Goal: Information Seeking & Learning: Learn about a topic

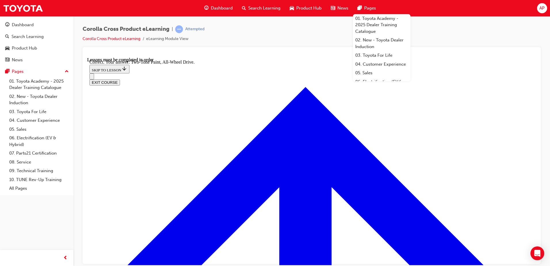
scroll to position [1706, 0]
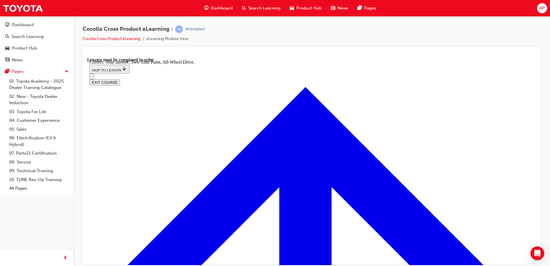
radio input "true"
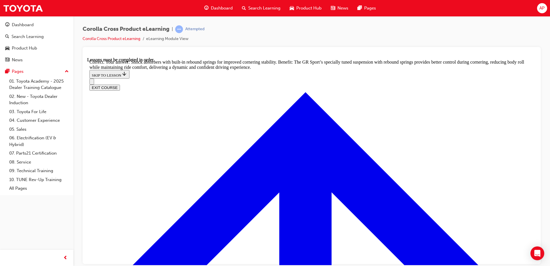
scroll to position [1830, 0]
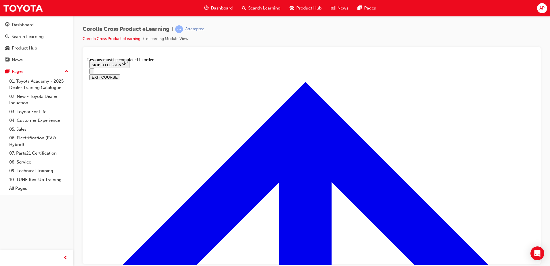
scroll to position [279, 0]
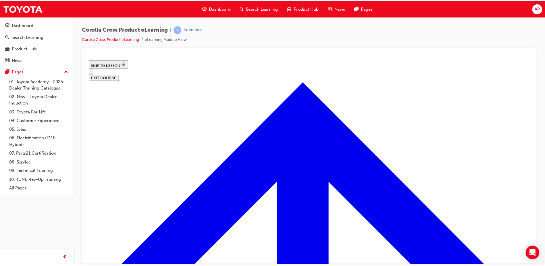
scroll to position [135, 0]
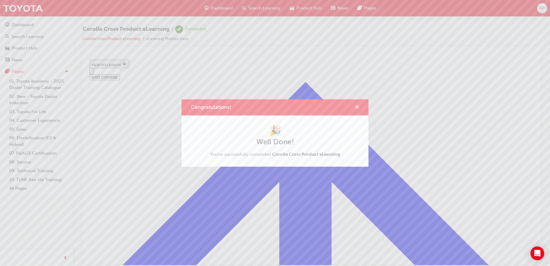
click at [358, 107] on span "cross-icon" at bounding box center [357, 107] width 4 height 5
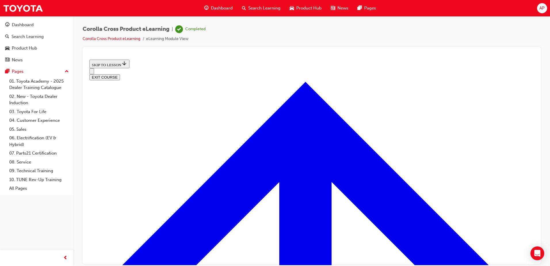
click at [120, 74] on button "EXIT COURSE" at bounding box center [104, 77] width 30 height 6
click at [213, 5] on span "Dashboard" at bounding box center [222, 8] width 22 height 7
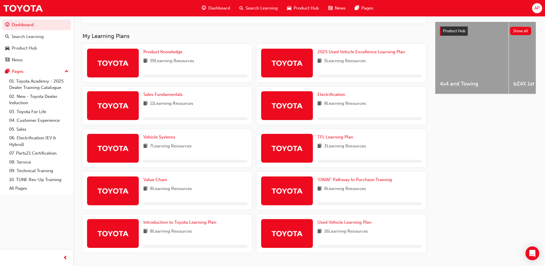
scroll to position [201, 0]
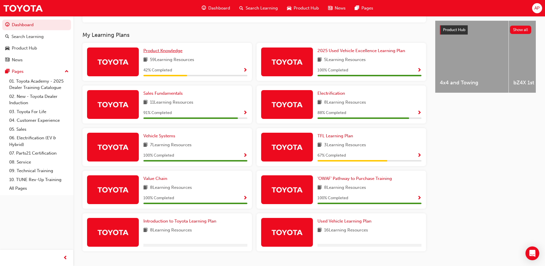
click at [173, 53] on link "Product Knowledge" at bounding box center [163, 50] width 41 height 7
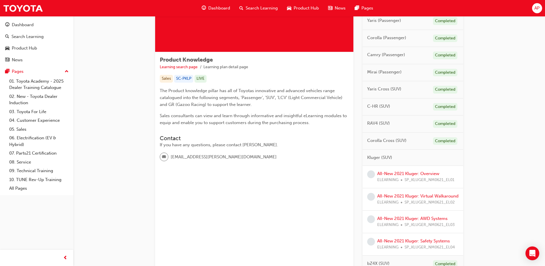
scroll to position [86, 0]
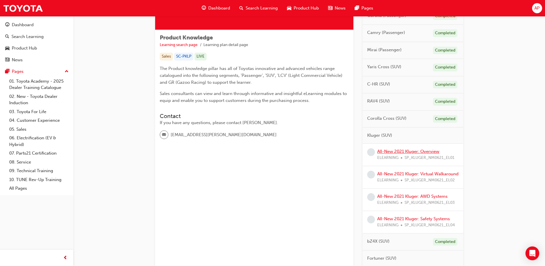
click at [412, 150] on link "All-New 2021 Kluger: Overview" at bounding box center [409, 151] width 62 height 5
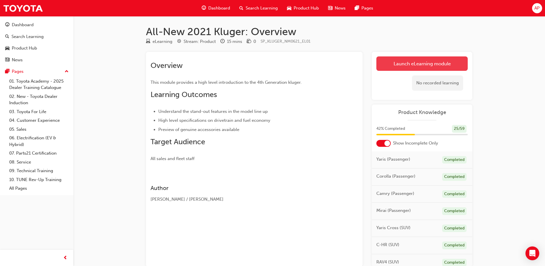
click at [426, 64] on link "Launch eLearning module" at bounding box center [422, 63] width 91 height 14
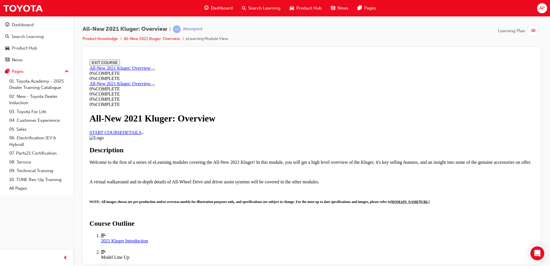
click at [122, 135] on link "START COURSE" at bounding box center [105, 132] width 33 height 5
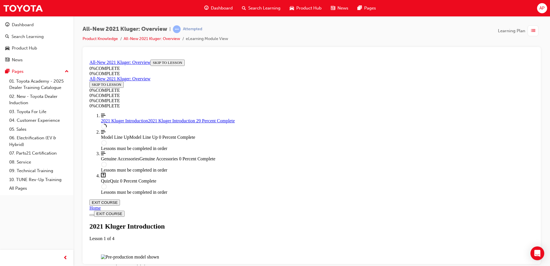
scroll to position [394, 0]
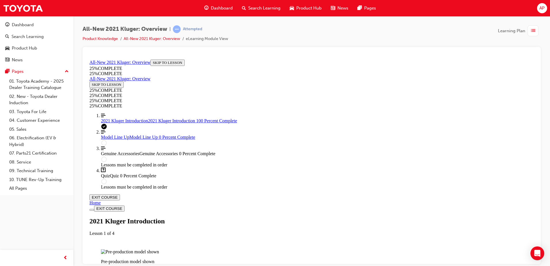
scroll to position [981, 0]
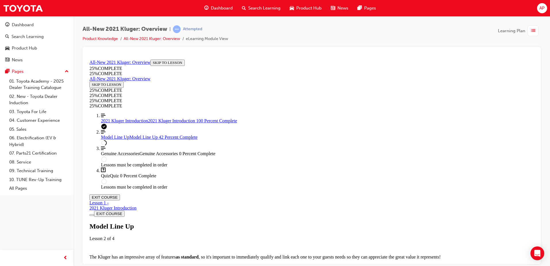
scroll to position [595, 0]
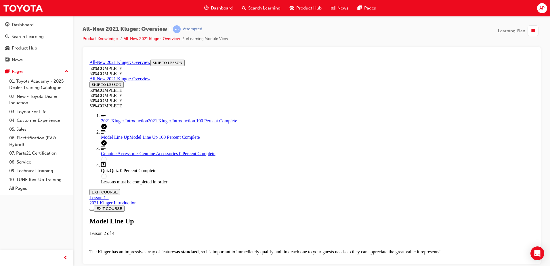
scroll to position [903, 0]
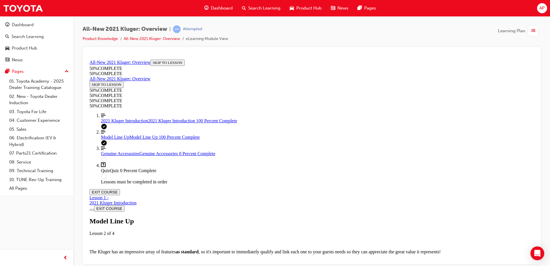
scroll to position [1047, 0]
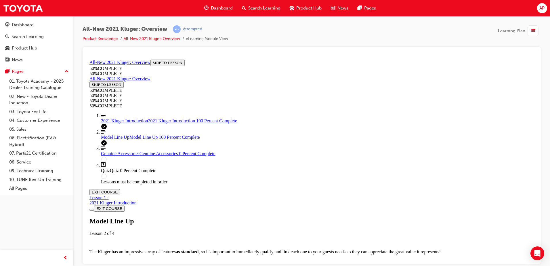
scroll to position [1133, 0]
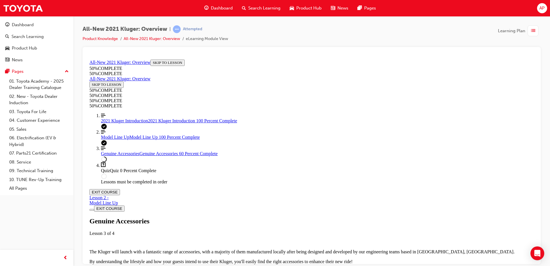
scroll to position [221, 0]
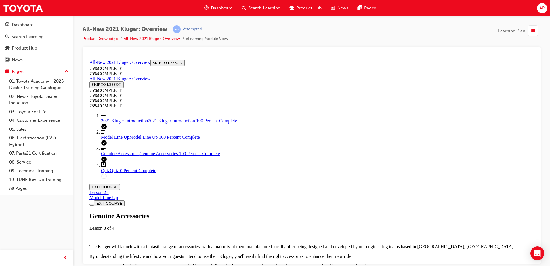
scroll to position [708, 0]
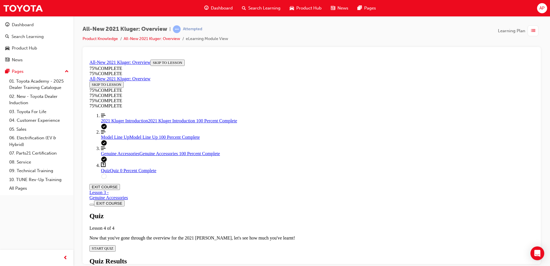
scroll to position [20, 0]
click at [271, 212] on div "Quiz Lesson 4 of 4 Now that you've gone through the overview for the 2021 [PERS…" at bounding box center [311, 231] width 444 height 39
click at [116, 245] on button "START QUIZ" at bounding box center [102, 248] width 26 height 6
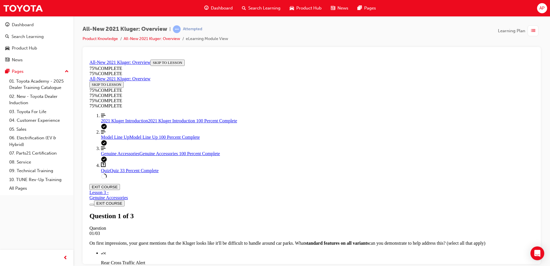
scroll to position [78, 0]
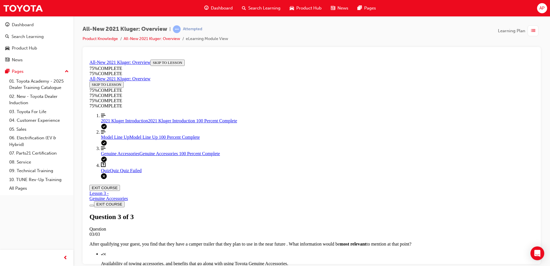
scroll to position [90, 0]
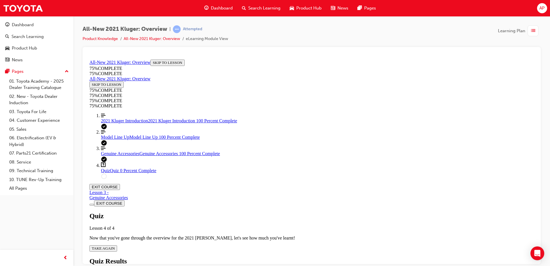
click at [115, 246] on span "TAKE AGAIN" at bounding box center [103, 248] width 23 height 4
click at [150, 139] on link "Align left Three vertical lines aligned to the left Model Line Up Model Line Up…" at bounding box center [317, 134] width 433 height 10
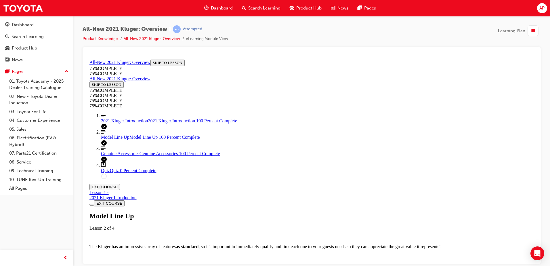
scroll to position [624, 0]
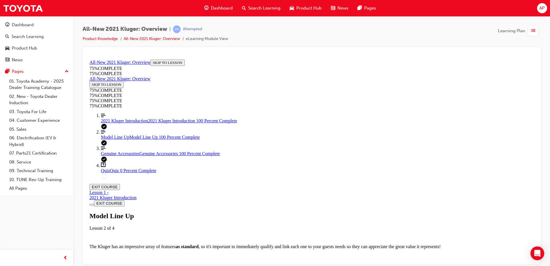
scroll to position [710, 0]
click at [136, 173] on div "Quiz Quiz 0 Percent Complete" at bounding box center [317, 170] width 433 height 5
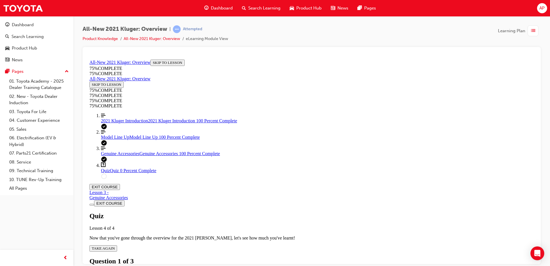
scroll to position [106, 0]
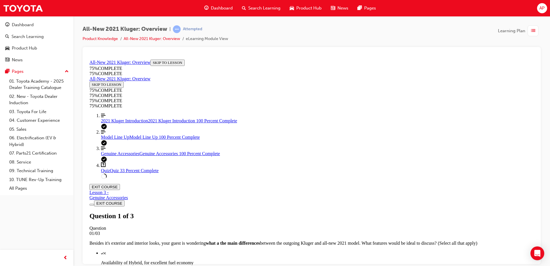
scroll to position [78, 0]
click at [142, 139] on div "Model Line Up Model Line Up 100 Percent Complete" at bounding box center [317, 136] width 433 height 5
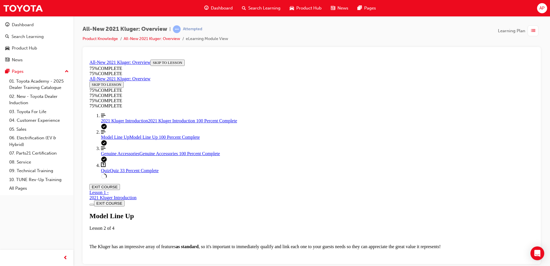
scroll to position [0, 0]
click at [142, 123] on link "Align left Three vertical lines aligned to the left 2021 Kluger Introduction 20…" at bounding box center [317, 118] width 433 height 10
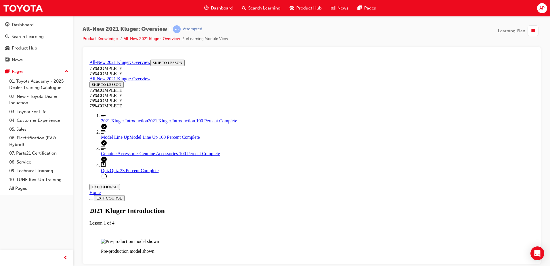
scroll to position [710, 0]
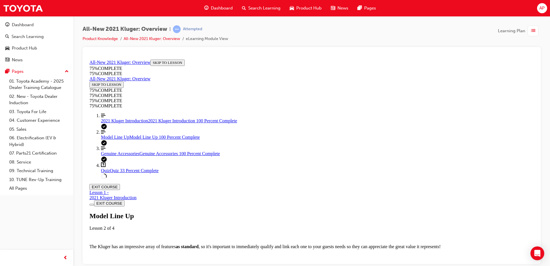
scroll to position [1128, 0]
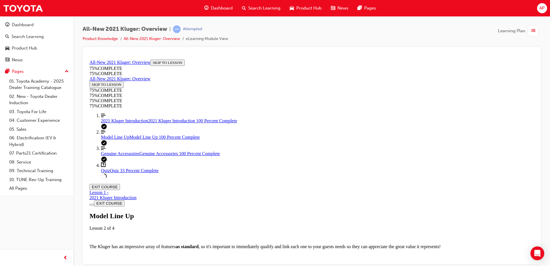
scroll to position [1183, 0]
click at [116, 156] on span "Genuine Accessories" at bounding box center [120, 153] width 39 height 5
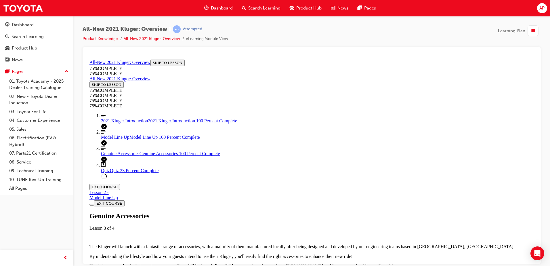
scroll to position [681, 0]
click at [105, 173] on span "Quiz" at bounding box center [105, 170] width 9 height 5
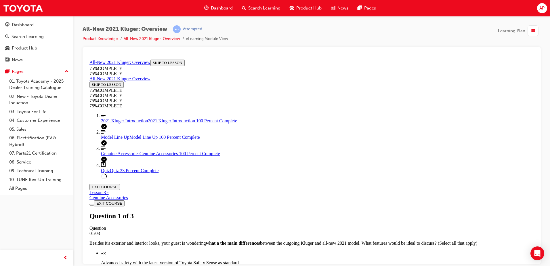
scroll to position [93, 0]
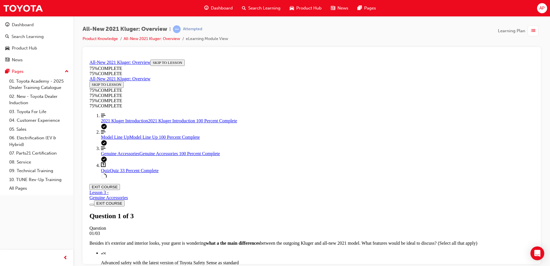
scroll to position [21, 0]
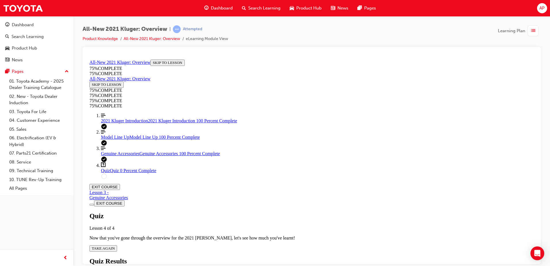
click at [275, 212] on div "Quiz Lesson 4 of 4 Now that you've gone through the overview for the 2021 [PERS…" at bounding box center [311, 231] width 444 height 39
click at [115, 246] on span "TAKE AGAIN" at bounding box center [103, 248] width 23 height 4
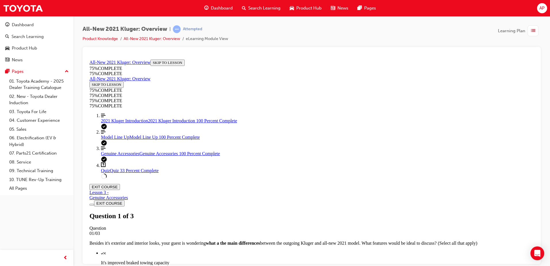
scroll to position [78, 0]
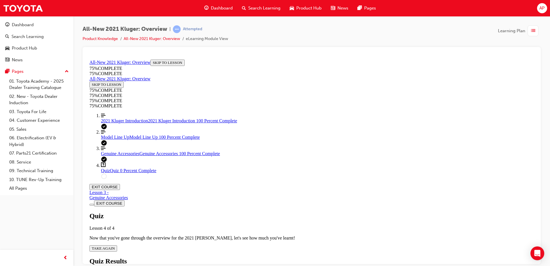
click at [117, 245] on button "TAKE AGAIN" at bounding box center [103, 248] width 28 height 6
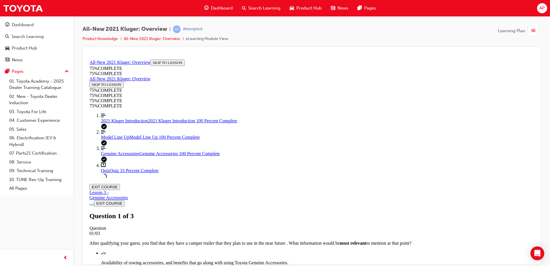
scroll to position [81, 0]
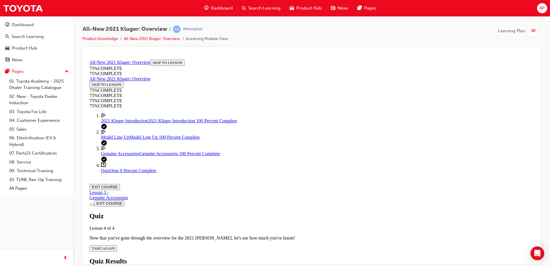
click at [115, 246] on span "TAKE AGAIN" at bounding box center [103, 248] width 23 height 4
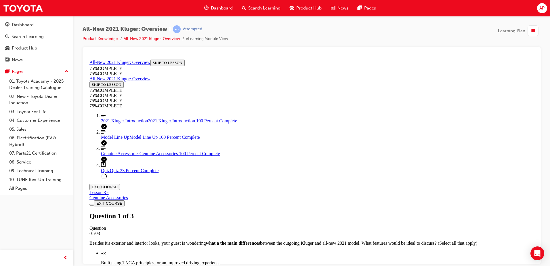
click at [133, 123] on span "2021 Kluger Introduction" at bounding box center [124, 120] width 47 height 5
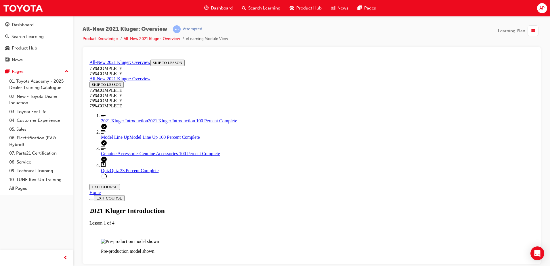
scroll to position [537, 0]
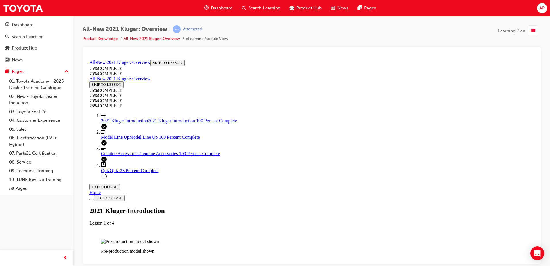
scroll to position [981, 0]
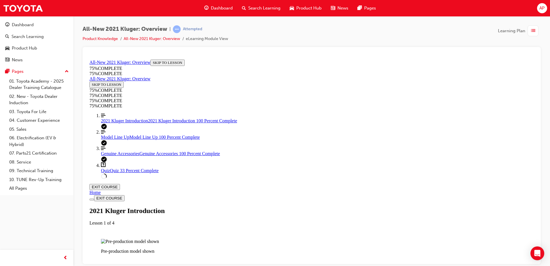
scroll to position [981, 0]
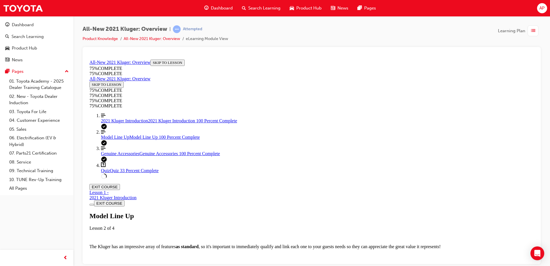
scroll to position [336, 0]
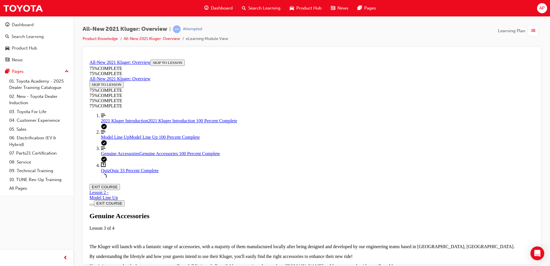
scroll to position [250, 0]
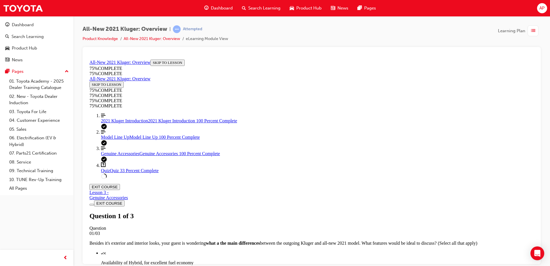
scroll to position [81, 0]
click at [126, 139] on div "Model Line Up Model Line Up 100 Percent Complete" at bounding box center [317, 136] width 433 height 5
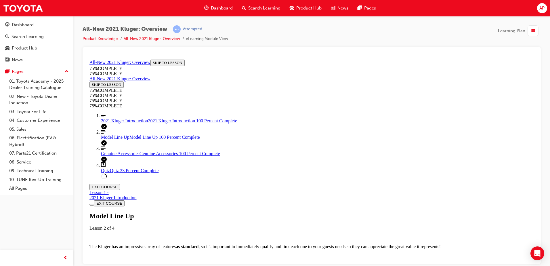
scroll to position [940, 0]
click at [133, 173] on link "Question box Question mark inside of a square Quiz Quiz 33 Percent Complete" at bounding box center [317, 167] width 433 height 11
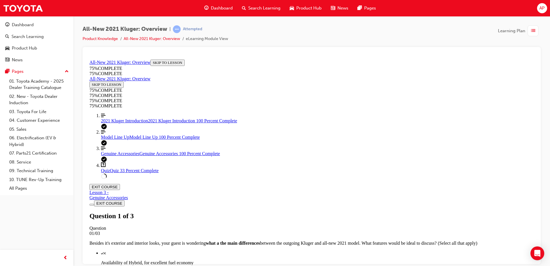
scroll to position [35, 0]
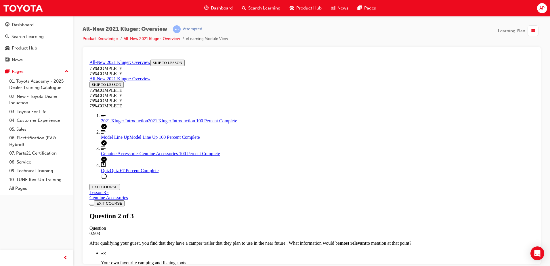
scroll to position [78, 0]
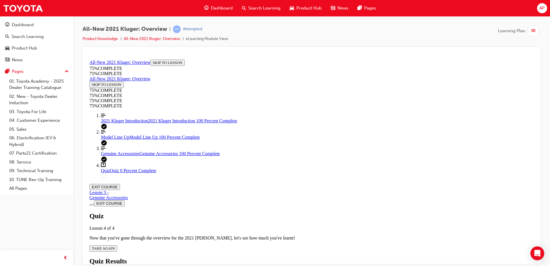
scroll to position [21, 0]
click at [265, 212] on div "Quiz Lesson 4 of 4 Now that you've gone through the overview for the 2021 [PERS…" at bounding box center [311, 231] width 444 height 39
click at [115, 246] on span "TAKE AGAIN" at bounding box center [103, 248] width 23 height 4
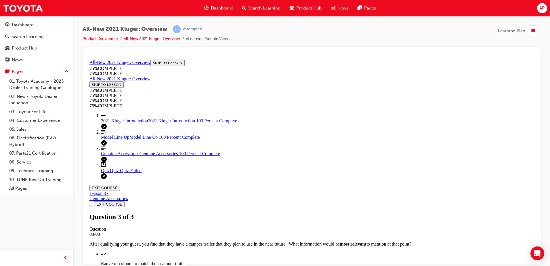
scroll to position [90, 0]
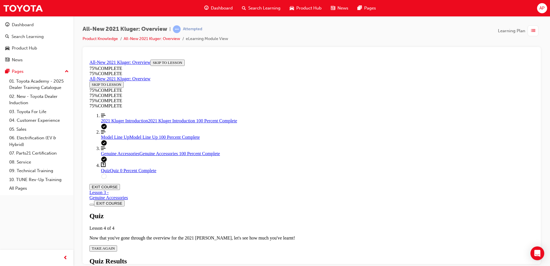
click at [115, 246] on span "TAKE AGAIN" at bounding box center [103, 248] width 23 height 4
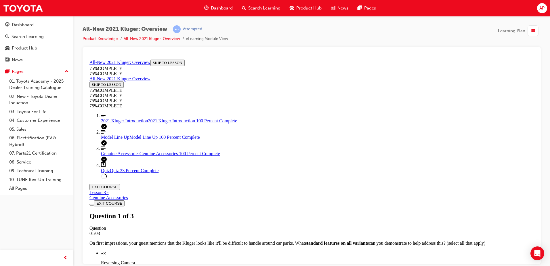
scroll to position [107, 0]
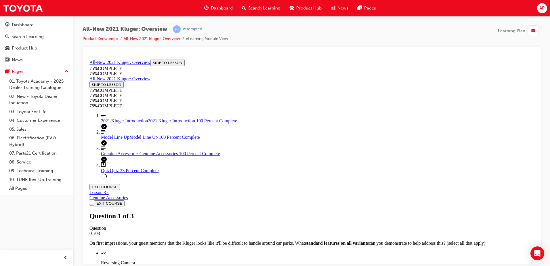
scroll to position [107, 0]
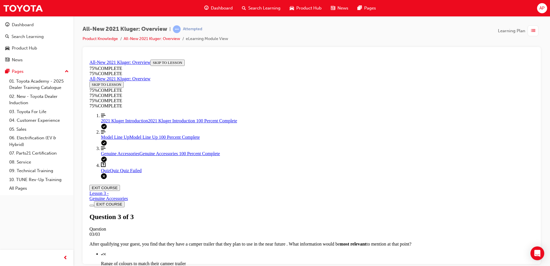
scroll to position [90, 0]
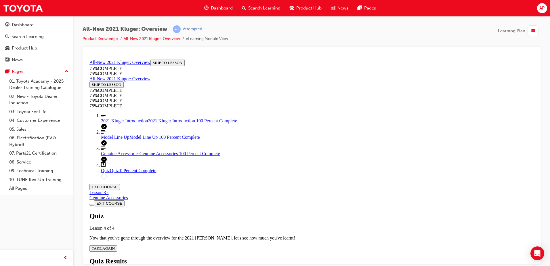
click at [115, 246] on span "TAKE AGAIN" at bounding box center [103, 248] width 23 height 4
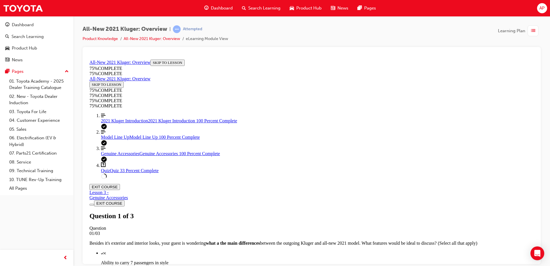
scroll to position [81, 0]
drag, startPoint x: 315, startPoint y: 186, endPoint x: 325, endPoint y: 207, distance: 22.8
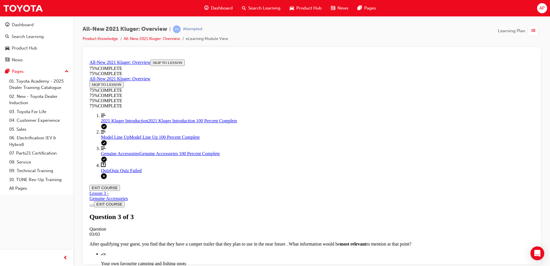
scroll to position [90, 0]
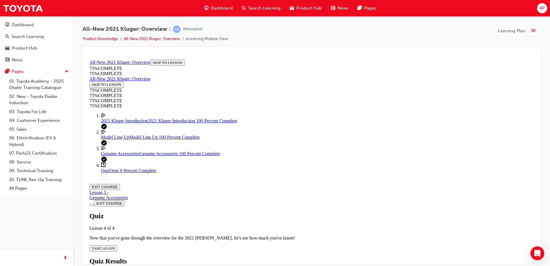
click at [117, 245] on button "TAKE AGAIN" at bounding box center [103, 248] width 28 height 6
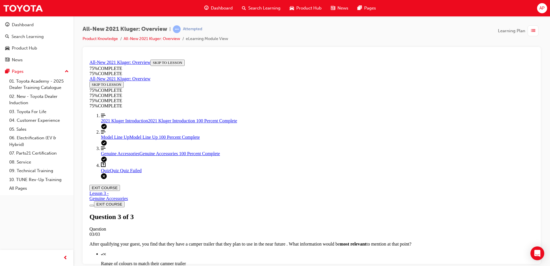
scroll to position [90, 0]
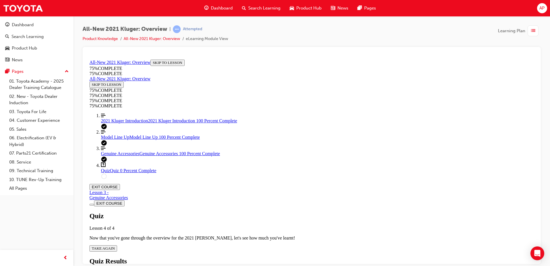
click at [269, 212] on div "Quiz Lesson 4 of 4 Now that you've gone through the overview for the 2021 [PERS…" at bounding box center [311, 231] width 444 height 39
click at [117, 245] on button "TAKE AGAIN" at bounding box center [103, 248] width 28 height 6
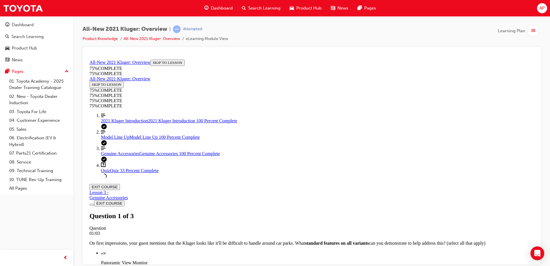
scroll to position [93, 0]
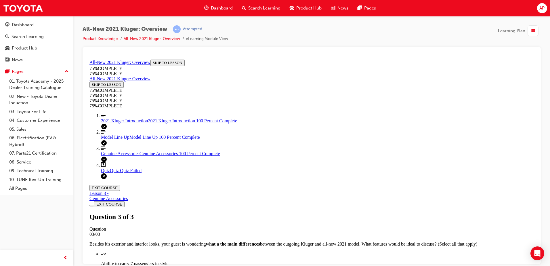
scroll to position [90, 0]
click at [114, 123] on span "2021 Kluger Introduction" at bounding box center [124, 120] width 47 height 5
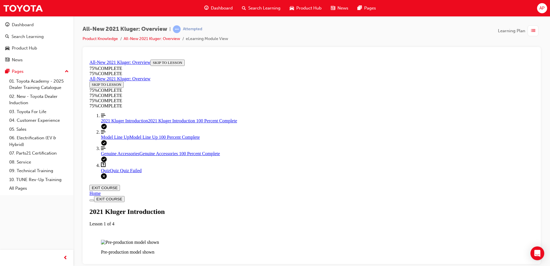
scroll to position [681, 0]
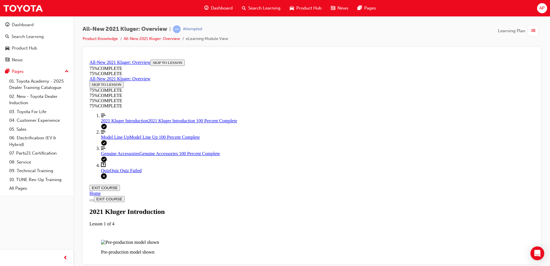
scroll to position [854, 0]
click at [142, 173] on link "Question box Question mark inside of a square Quiz Quiz Quiz Failed" at bounding box center [317, 167] width 433 height 11
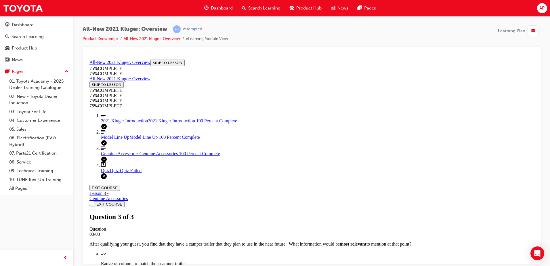
scroll to position [90, 0]
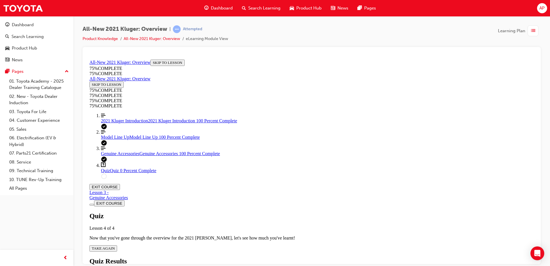
scroll to position [21, 0]
click at [271, 212] on div "Quiz Lesson 4 of 4 Now that you've gone through the overview for the 2021 [PERS…" at bounding box center [311, 231] width 444 height 39
click at [115, 246] on span "TAKE AGAIN" at bounding box center [103, 248] width 23 height 4
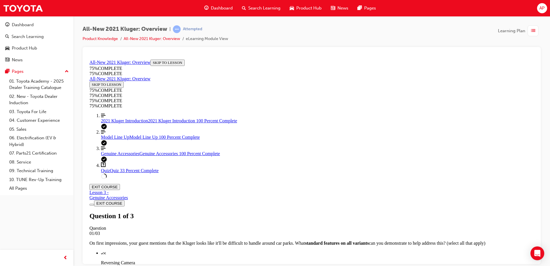
scroll to position [93, 0]
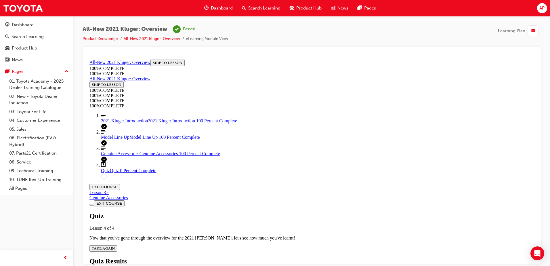
click at [120, 183] on button "EXIT COURSE" at bounding box center [104, 186] width 30 height 6
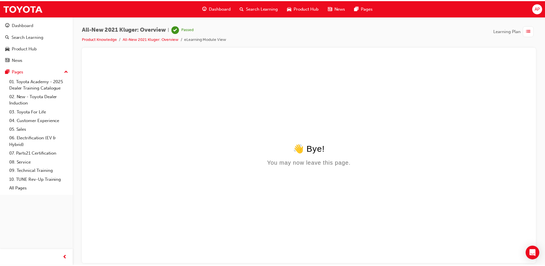
scroll to position [0, 0]
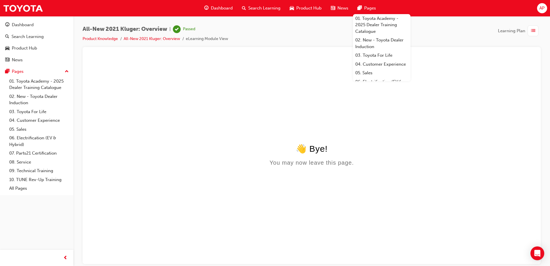
click at [221, 7] on span "Dashboard" at bounding box center [222, 8] width 22 height 7
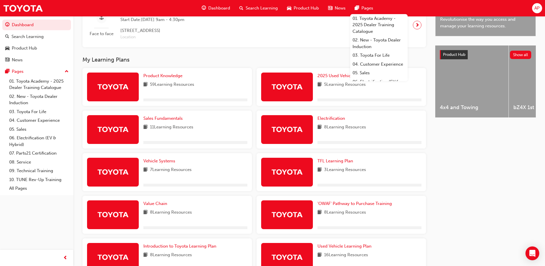
scroll to position [201, 0]
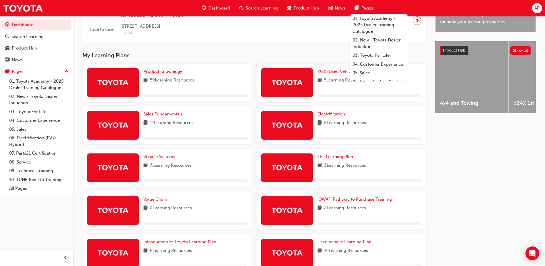
click at [170, 72] on span "Product Knowledge" at bounding box center [162, 71] width 39 height 5
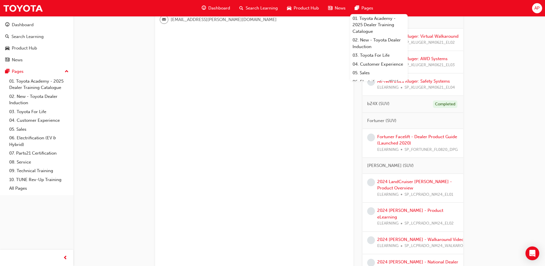
scroll to position [86, 0]
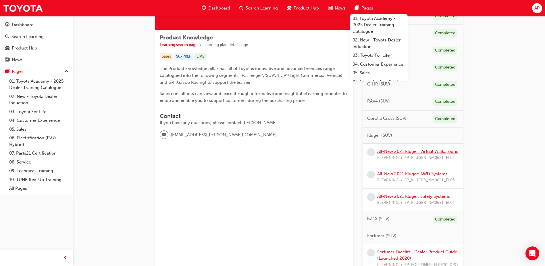
click at [403, 150] on link "All-New 2021 Kluger: Virtual Walkaround" at bounding box center [418, 151] width 81 height 5
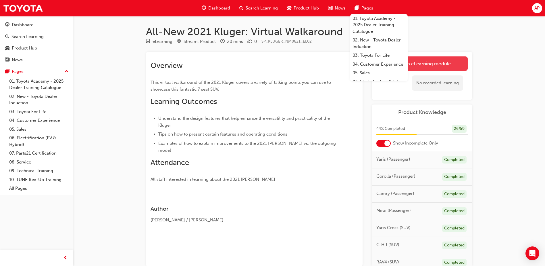
click at [455, 61] on link "Launch eLearning module" at bounding box center [422, 63] width 91 height 14
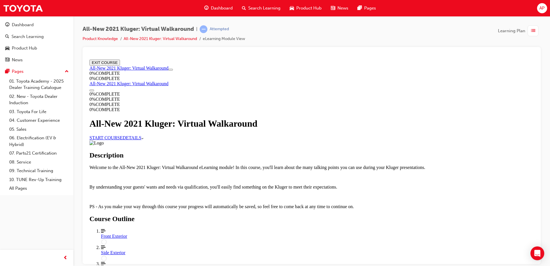
click at [122, 140] on link "START COURSE" at bounding box center [105, 137] width 33 height 5
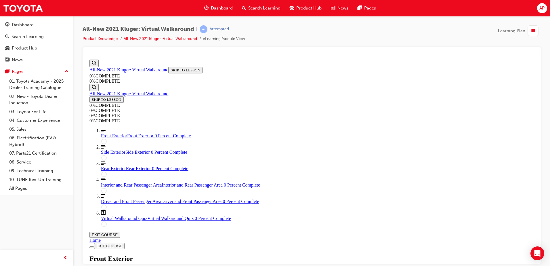
scroll to position [106, 0]
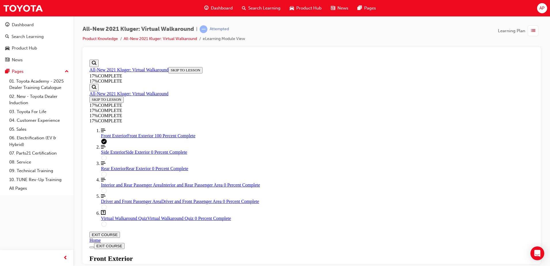
scroll to position [334, 0]
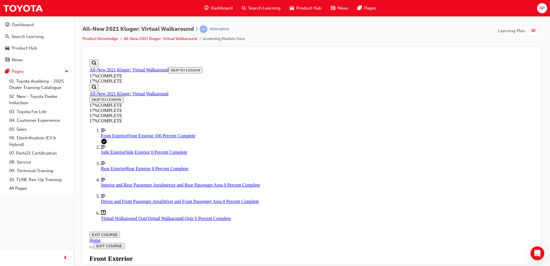
drag, startPoint x: 354, startPoint y: 221, endPoint x: 351, endPoint y: 224, distance: 3.9
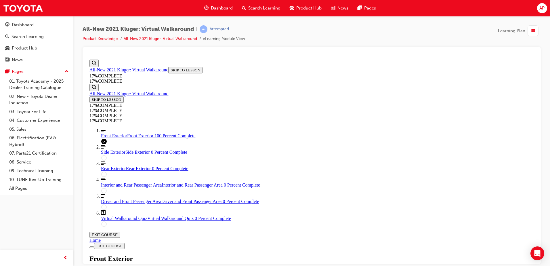
scroll to position [407, 0]
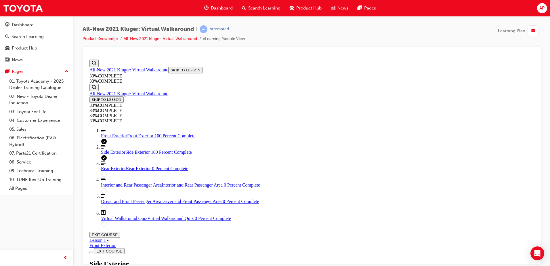
scroll to position [291, 0]
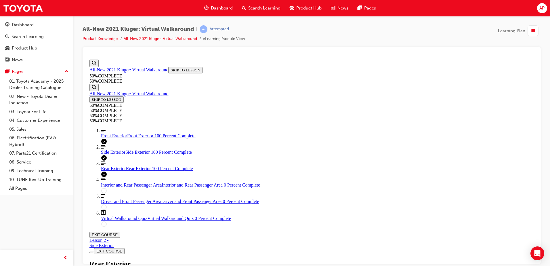
scroll to position [291, 0]
click at [308, 40] on div "All-New 2021 Kluger: Virtual Walkaround | Attempted Product Knowledge All-New 2…" at bounding box center [312, 36] width 458 height 22
